Goal: Task Accomplishment & Management: Complete application form

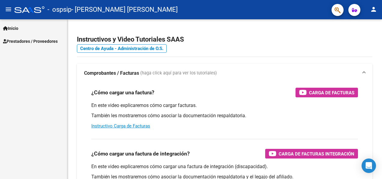
click at [14, 28] on span "Inicio" at bounding box center [10, 28] width 15 height 7
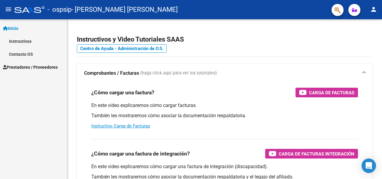
click at [17, 66] on span "Prestadores / Proveedores" at bounding box center [30, 67] width 55 height 7
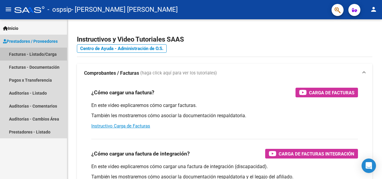
click at [21, 53] on link "Facturas - Listado/Carga" at bounding box center [33, 53] width 67 height 13
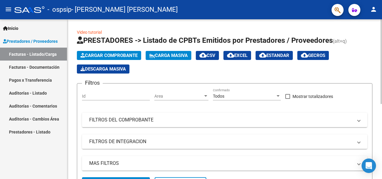
click at [102, 54] on span "Cargar Comprobante" at bounding box center [109, 55] width 57 height 5
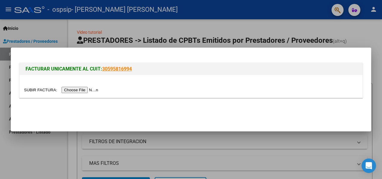
click at [83, 90] on input "file" at bounding box center [62, 90] width 76 height 6
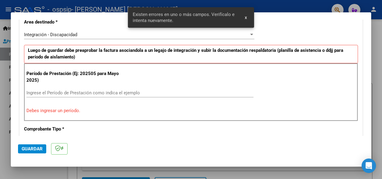
scroll to position [143, 0]
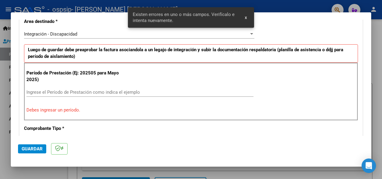
click at [102, 87] on div "Ingrese el Período de Prestación como indica el ejemplo" at bounding box center [139, 91] width 227 height 9
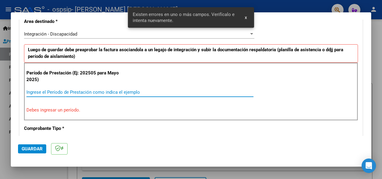
click at [98, 91] on input "Ingrese el Período de Prestación como indica el ejemplo" at bounding box center [139, 91] width 227 height 5
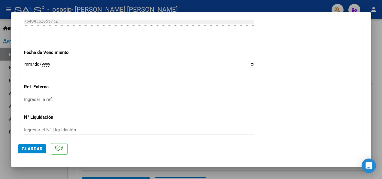
scroll to position [414, 0]
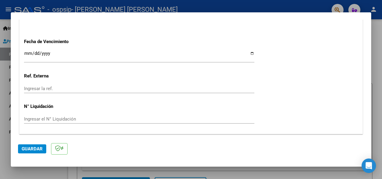
type input "202509"
click at [26, 54] on input "Ingresar la fecha" at bounding box center [139, 56] width 231 height 10
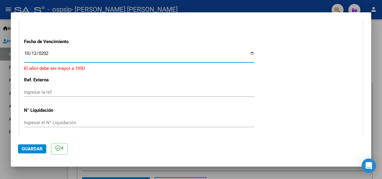
type input "[DATE]"
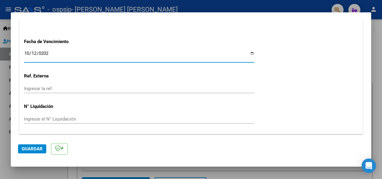
scroll to position [431, 0]
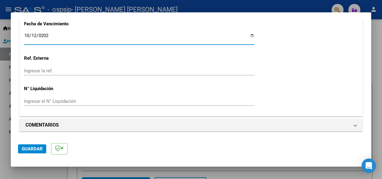
click at [38, 144] on button "Guardar" at bounding box center [32, 148] width 28 height 9
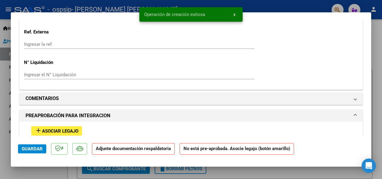
scroll to position [481, 0]
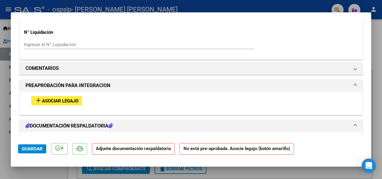
click at [77, 100] on span "Asociar Legajo" at bounding box center [60, 100] width 36 height 5
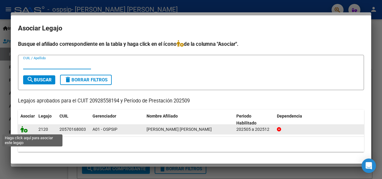
click at [26, 131] on icon at bounding box center [23, 129] width 7 height 7
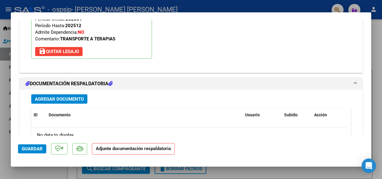
scroll to position [647, 0]
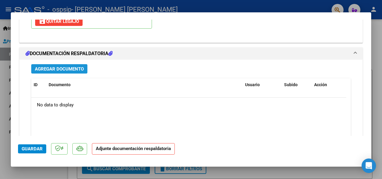
click at [57, 68] on span "Agregar Documento" at bounding box center [59, 68] width 49 height 5
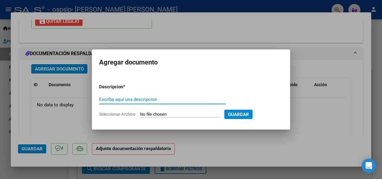
click at [123, 96] on input "Escriba aquí una descripcion" at bounding box center [162, 98] width 127 height 5
type input "f"
type input "Facturas"
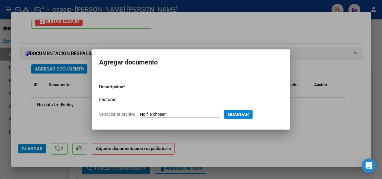
click at [156, 116] on input "Seleccionar Archivo" at bounding box center [180, 114] width 80 height 6
type input "C:\fakepath\FC.C0002-00009950.pdf"
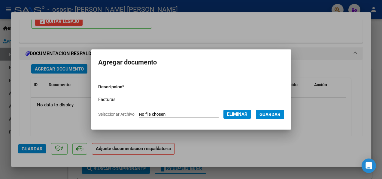
click at [269, 116] on span "Guardar" at bounding box center [270, 113] width 21 height 5
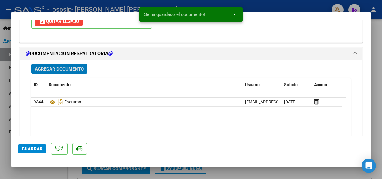
click at [57, 69] on span "Agregar Documento" at bounding box center [59, 68] width 49 height 5
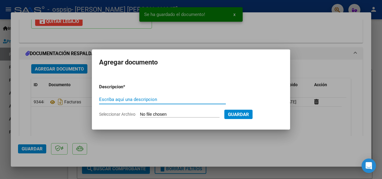
click at [119, 101] on input "Escriba aquí una descripcion" at bounding box center [162, 98] width 127 height 5
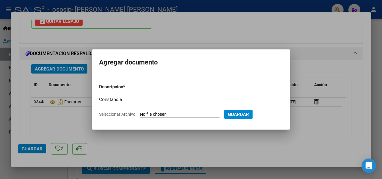
type input "Constancia"
click at [147, 114] on input "Seleccionar Archivo" at bounding box center [180, 114] width 80 height 6
type input "C:\fakepath\9950.pdf"
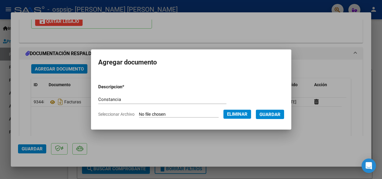
click at [275, 114] on span "Guardar" at bounding box center [270, 113] width 21 height 5
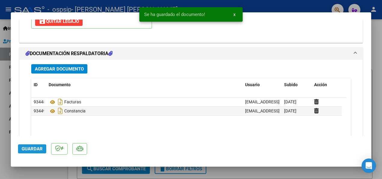
click at [39, 146] on span "Guardar" at bounding box center [32, 148] width 21 height 5
click at [46, 174] on div at bounding box center [191, 89] width 382 height 179
type input "$ 0,00"
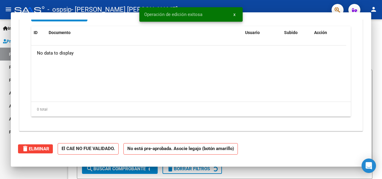
scroll to position [0, 0]
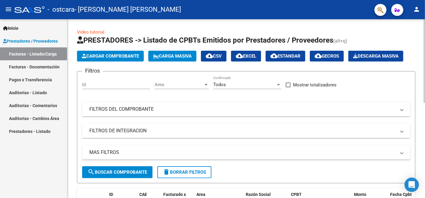
click at [110, 58] on span "Cargar Comprobante" at bounding box center [110, 55] width 57 height 5
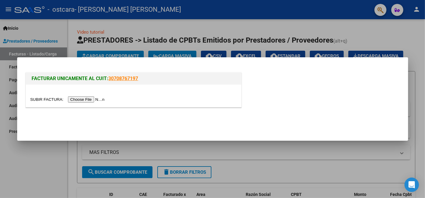
click at [80, 100] on input "file" at bounding box center [68, 99] width 76 height 6
click at [80, 97] on input "file" at bounding box center [68, 99] width 76 height 6
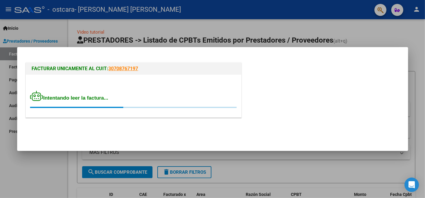
click at [124, 62] on div "FACTURAR UNICAMENTE AL CUIT: 30708767197 Intentando leer la factura..." at bounding box center [133, 90] width 218 height 58
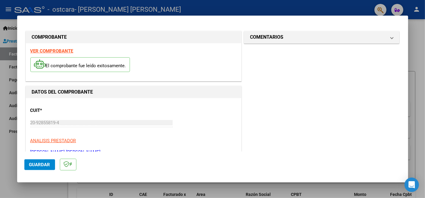
click at [52, 193] on div at bounding box center [212, 99] width 425 height 198
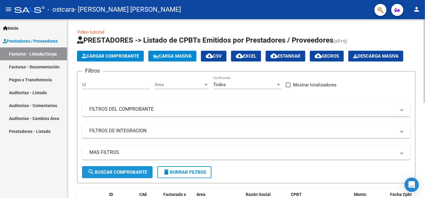
click at [126, 172] on span "search Buscar Comprobante" at bounding box center [117, 172] width 60 height 5
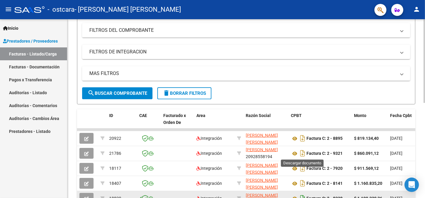
scroll to position [103, 0]
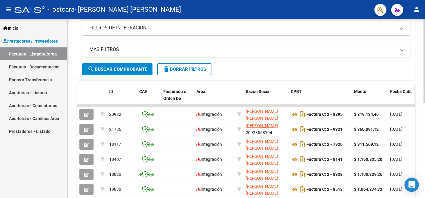
click at [400, 91] on span "Fecha Cpbt" at bounding box center [401, 91] width 22 height 5
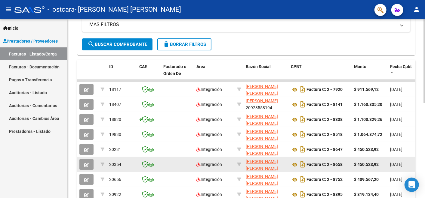
scroll to position [203, 0]
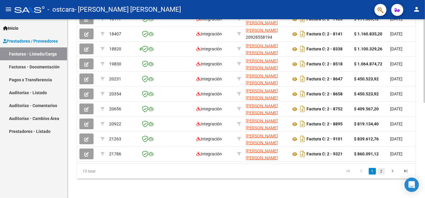
click at [381, 172] on link "2" at bounding box center [380, 171] width 7 height 7
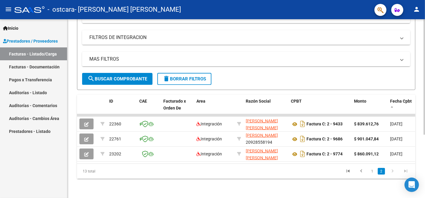
scroll to position [0, 0]
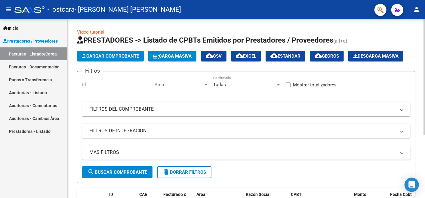
click at [104, 58] on span "Cargar Comprobante" at bounding box center [110, 55] width 57 height 5
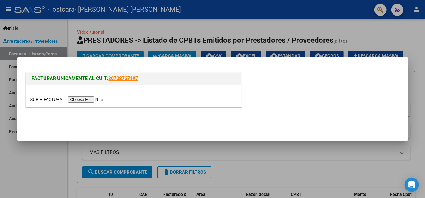
click at [83, 101] on input "file" at bounding box center [68, 99] width 76 height 6
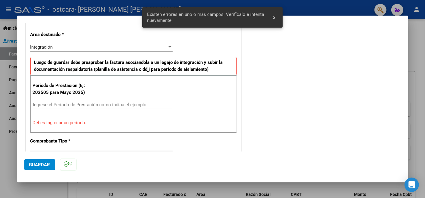
scroll to position [167, 0]
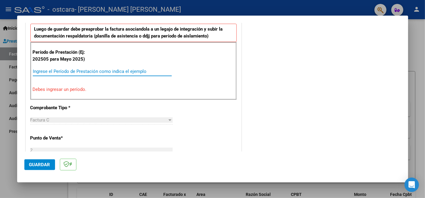
click at [88, 72] on input "Ingrese el Período de Prestación como indica el ejemplo" at bounding box center [102, 71] width 139 height 5
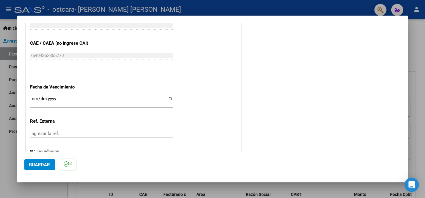
scroll to position [400, 0]
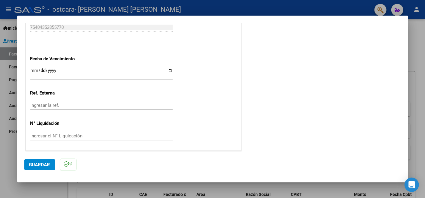
type input "202509"
click at [34, 70] on input "Ingresar la fecha" at bounding box center [101, 73] width 142 height 10
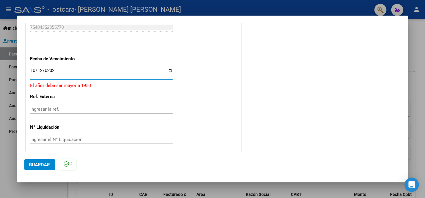
type input "[DATE]"
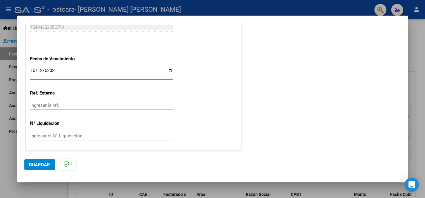
click at [43, 160] on button "Guardar" at bounding box center [39, 165] width 31 height 11
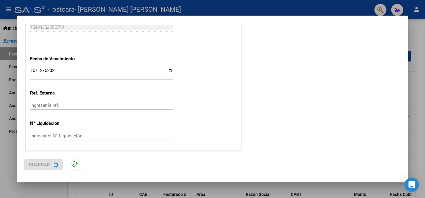
scroll to position [0, 0]
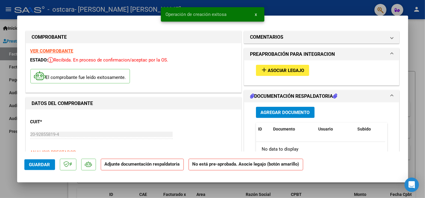
click at [289, 71] on span "Asociar Legajo" at bounding box center [286, 70] width 36 height 5
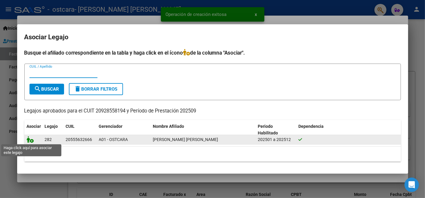
click at [31, 141] on icon at bounding box center [30, 139] width 7 height 7
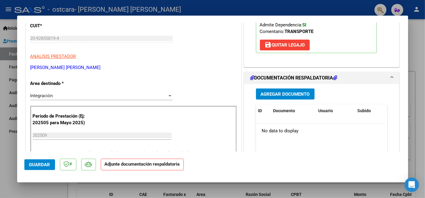
scroll to position [133, 0]
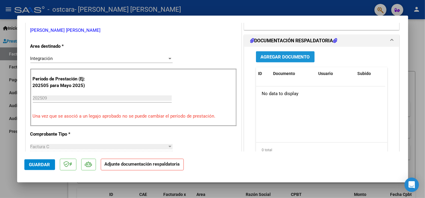
click at [284, 57] on span "Agregar Documento" at bounding box center [285, 56] width 49 height 5
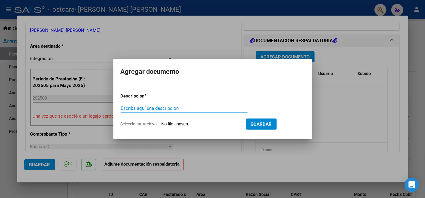
click at [155, 106] on input "Escriba aquí una descripcion" at bounding box center [184, 108] width 127 height 5
type input "Factura"
click at [181, 124] on input "Seleccionar Archivo" at bounding box center [201, 125] width 80 height 6
type input "C:\fakepath\FC.C0002-00009951.pdf"
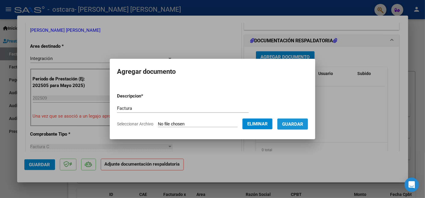
click at [288, 123] on span "Guardar" at bounding box center [292, 124] width 21 height 5
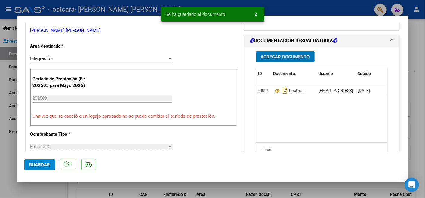
click at [273, 55] on span "Agregar Documento" at bounding box center [285, 56] width 49 height 5
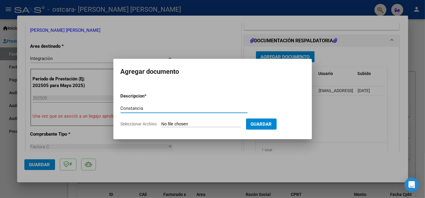
type input "Constancia"
click at [190, 125] on input "Seleccionar Archivo" at bounding box center [201, 125] width 80 height 6
type input "C:\fakepath\9951.pdf"
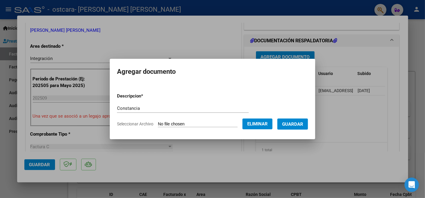
click at [285, 122] on span "Guardar" at bounding box center [292, 124] width 21 height 5
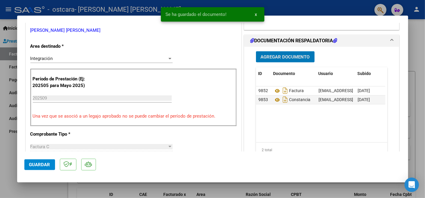
click at [38, 184] on div at bounding box center [212, 99] width 425 height 198
type input "$ 0,00"
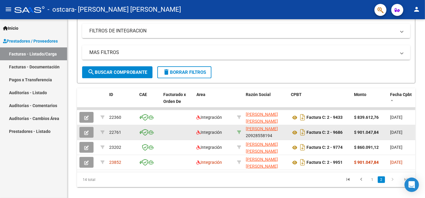
scroll to position [0, 0]
